Goal: Information Seeking & Learning: Learn about a topic

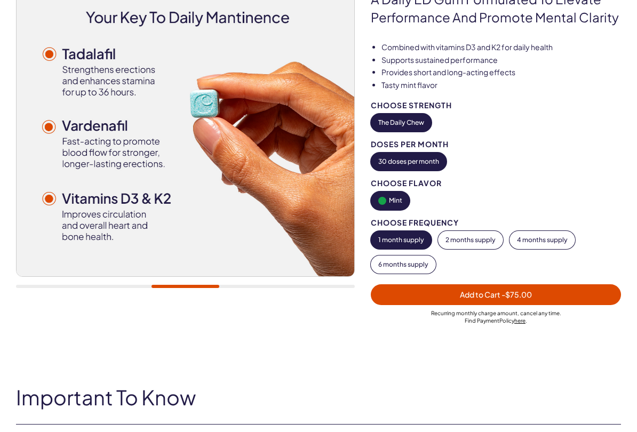
scroll to position [145, 0]
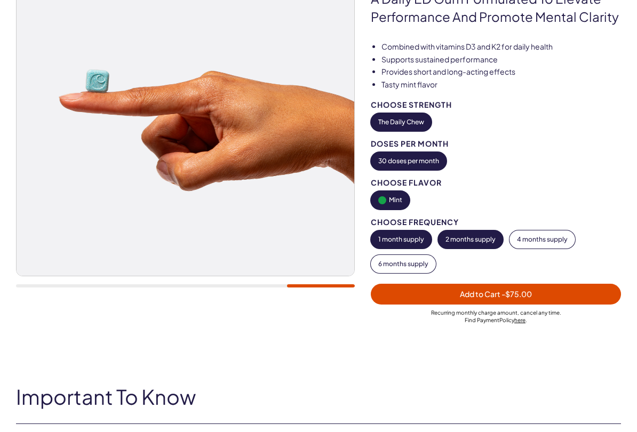
click at [476, 238] on button "2 months supply" at bounding box center [470, 239] width 65 height 18
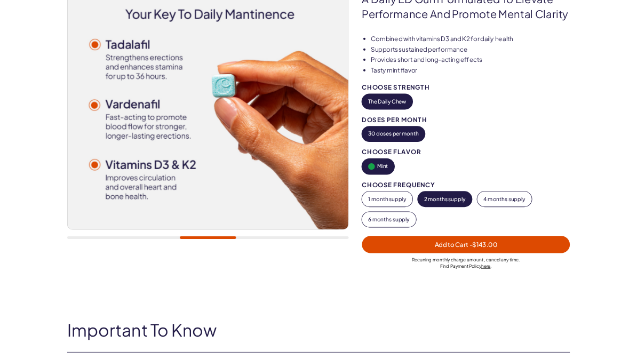
scroll to position [0, 0]
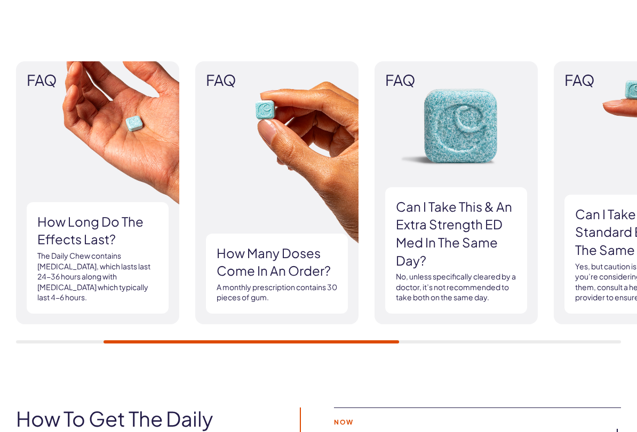
scroll to position [1300, 0]
click at [115, 262] on p "The Daily Chew contains [MEDICAL_DATA], which lasts last 24-36 hours along with…" at bounding box center [97, 277] width 121 height 52
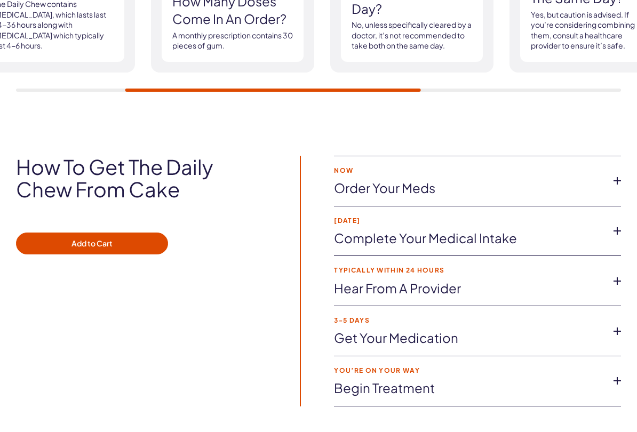
scroll to position [1551, 0]
click at [622, 223] on icon at bounding box center [617, 231] width 16 height 16
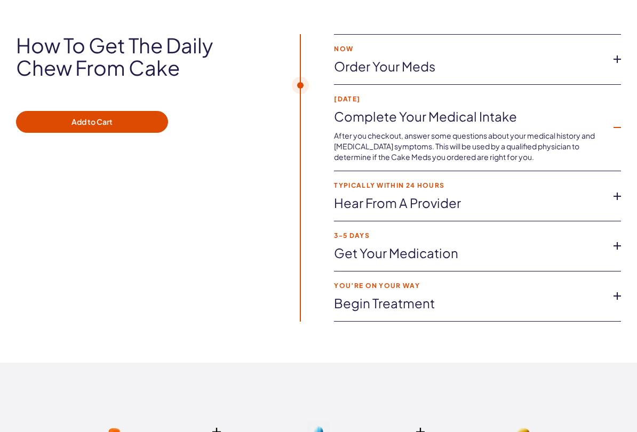
scroll to position [1677, 0]
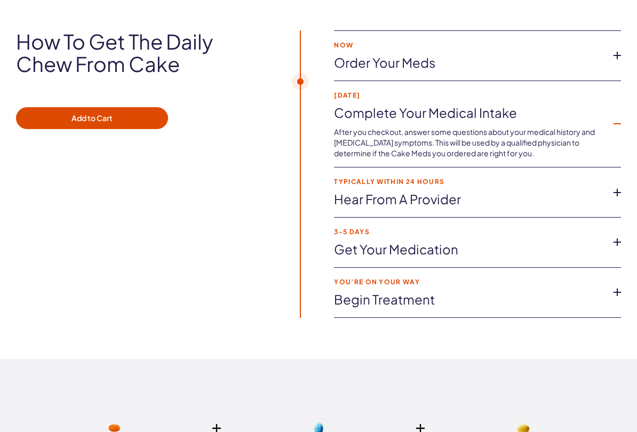
click at [619, 235] on icon at bounding box center [617, 242] width 16 height 16
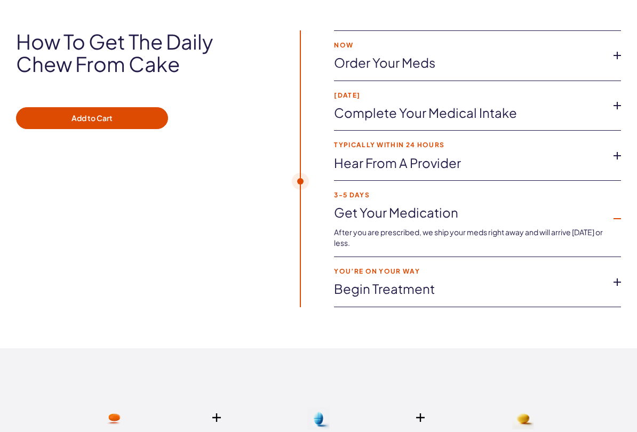
click at [618, 276] on icon at bounding box center [617, 282] width 16 height 16
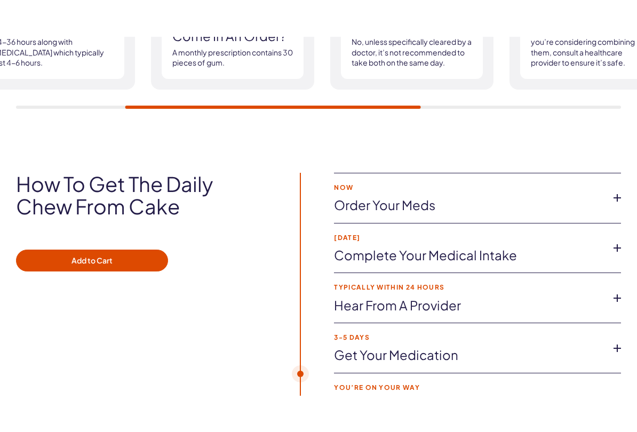
scroll to position [1551, 0]
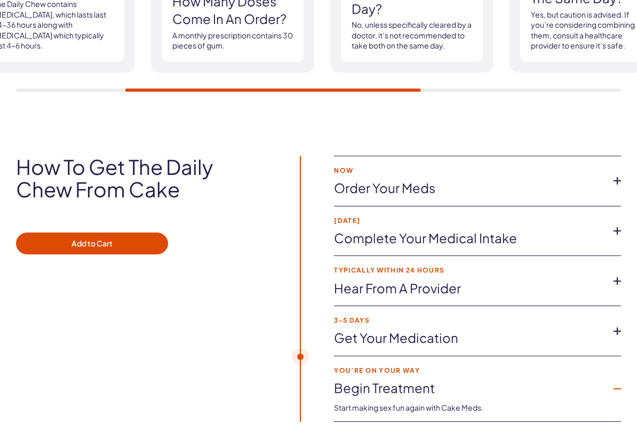
click at [620, 229] on icon at bounding box center [617, 231] width 16 height 16
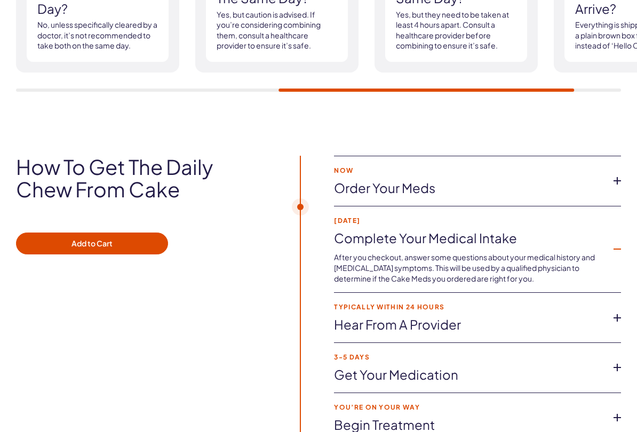
click at [618, 176] on icon at bounding box center [617, 181] width 16 height 16
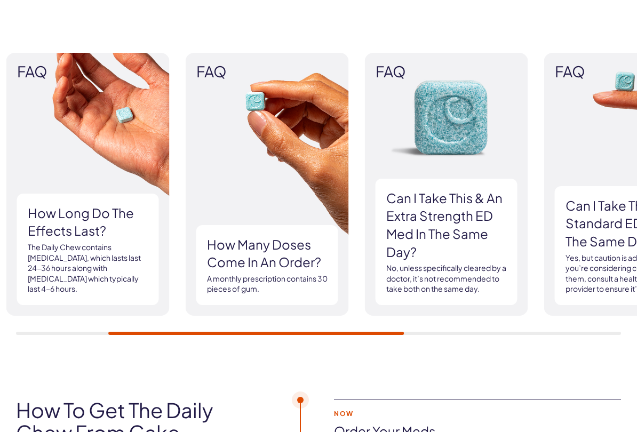
scroll to position [1309, 0]
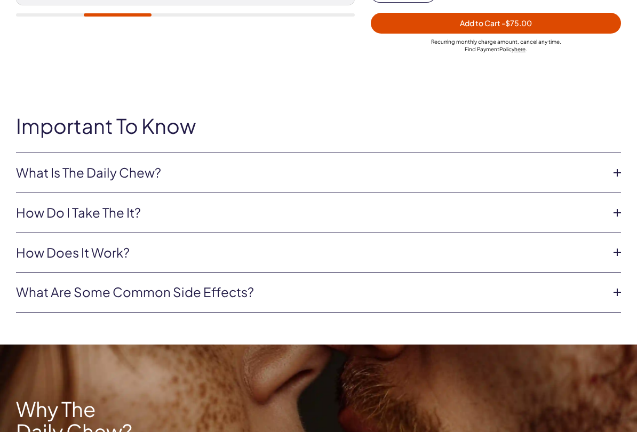
scroll to position [416, 0]
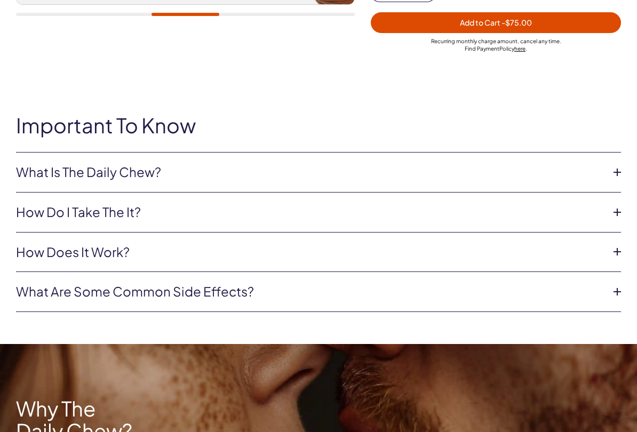
click at [618, 292] on icon at bounding box center [617, 292] width 16 height 16
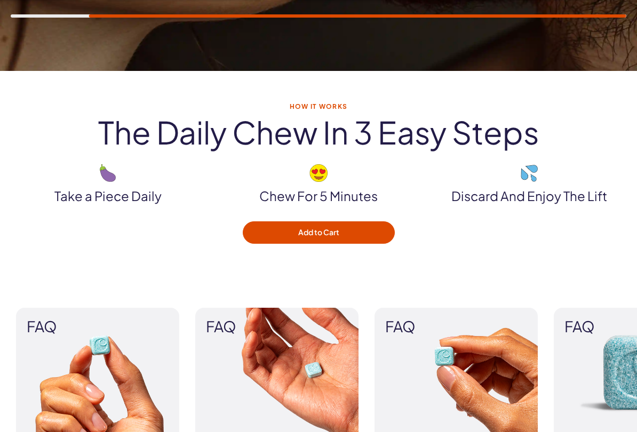
scroll to position [1172, 0]
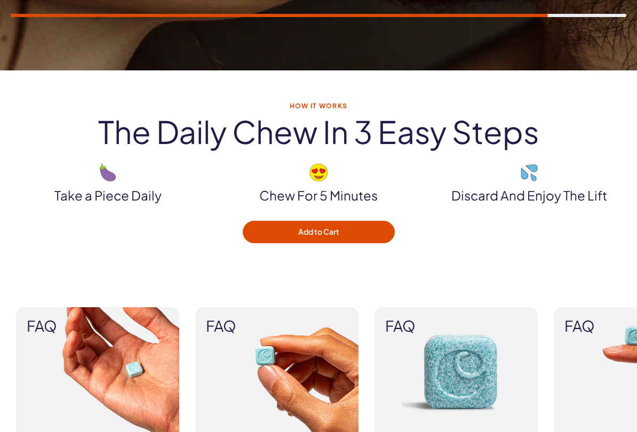
click at [538, 245] on div "How It Works The Daily Chew in 3 easy steps Take a Piece Daily Chew For 5 Minut…" at bounding box center [318, 173] width 637 height 204
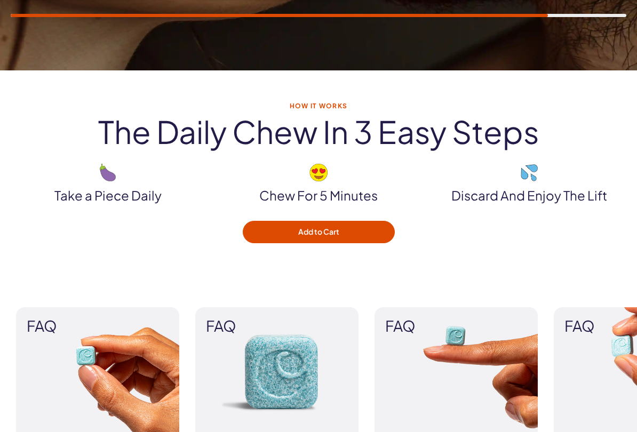
click at [586, 234] on div "How It Works The Daily Chew in 3 easy steps Take a Piece Daily Chew For 5 Minut…" at bounding box center [318, 173] width 637 height 140
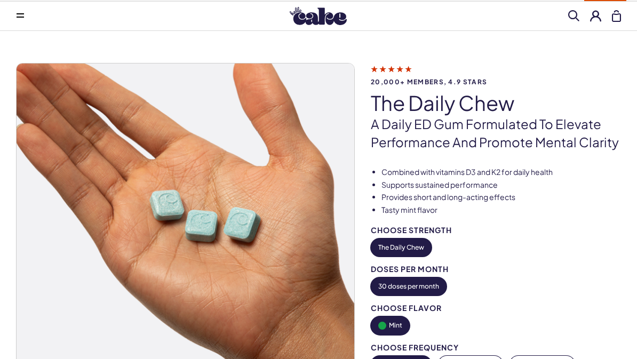
scroll to position [0, 0]
